Goal: Check status: Check status

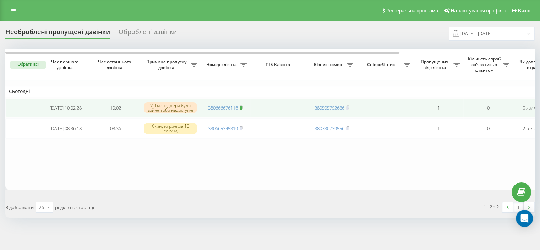
click at [243, 108] on icon at bounding box center [241, 107] width 3 height 4
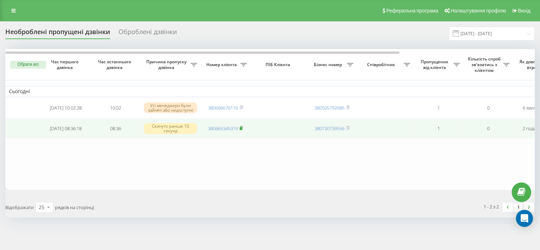
click at [241, 127] on icon at bounding box center [241, 128] width 3 height 4
